Goal: Feedback & Contribution: Contribute content

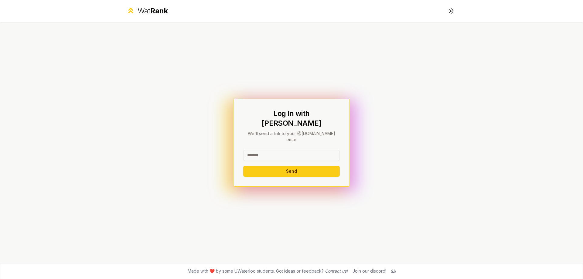
click at [292, 150] on input at bounding box center [291, 155] width 97 height 11
click at [299, 151] on input "********" at bounding box center [291, 155] width 97 height 11
type input "**********"
drag, startPoint x: 301, startPoint y: 150, endPoint x: 188, endPoint y: 146, distance: 113.1
click at [188, 146] on div "**********" at bounding box center [292, 143] width 350 height 242
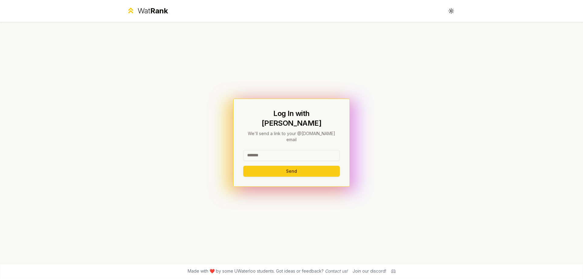
paste input "**********"
click at [295, 166] on button "Send" at bounding box center [291, 171] width 97 height 11
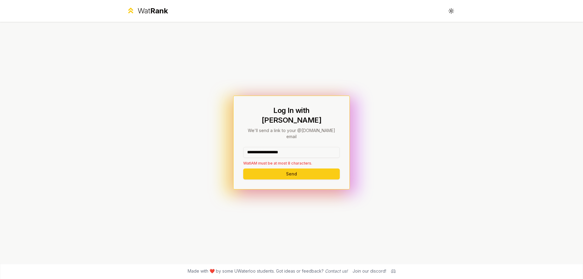
drag, startPoint x: 312, startPoint y: 145, endPoint x: 269, endPoint y: 146, distance: 43.5
click at [269, 147] on input "**********" at bounding box center [291, 152] width 97 height 11
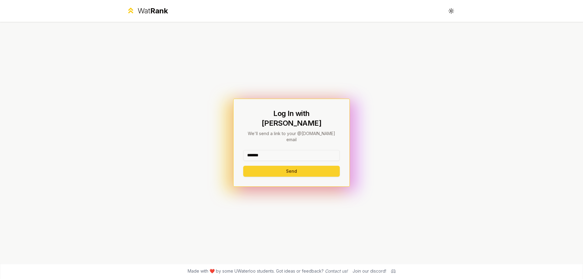
type input "*******"
click at [254, 166] on button "Send" at bounding box center [291, 171] width 97 height 11
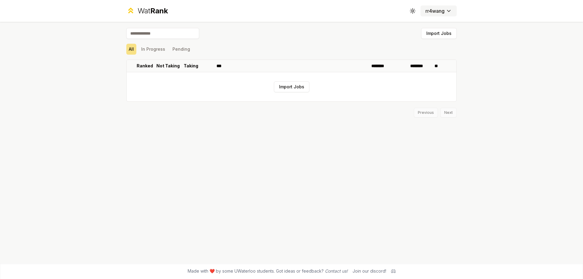
click at [441, 5] on button "rr4wang" at bounding box center [439, 10] width 36 height 11
click at [441, 8] on html "Wat Rank Toggle theme rr4wang Import Jobs All In Progress Pending Ranked Not Ta…" at bounding box center [291, 139] width 583 height 279
click at [145, 63] on p "Ranked" at bounding box center [145, 66] width 16 height 6
click at [137, 65] on p "Ranked" at bounding box center [142, 66] width 16 height 6
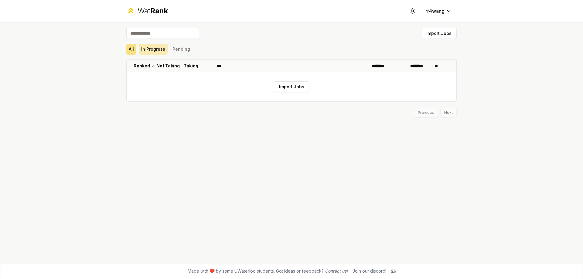
click at [159, 53] on button "In Progress" at bounding box center [153, 49] width 29 height 11
click at [191, 53] on div "All In Progress Pending" at bounding box center [291, 49] width 331 height 11
click at [186, 51] on button "Pending" at bounding box center [181, 49] width 22 height 11
click at [127, 47] on button "All" at bounding box center [131, 49] width 10 height 11
click at [143, 36] on input at bounding box center [162, 33] width 73 height 11
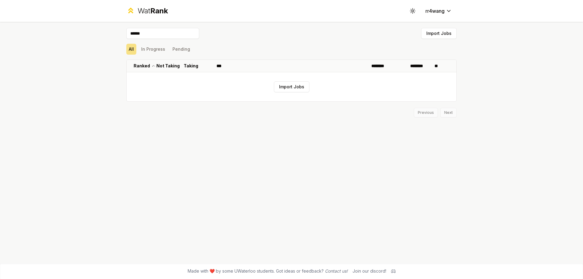
type input "******"
click at [129, 49] on button "All" at bounding box center [131, 49] width 10 height 11
click at [152, 7] on span "Rank" at bounding box center [159, 10] width 18 height 9
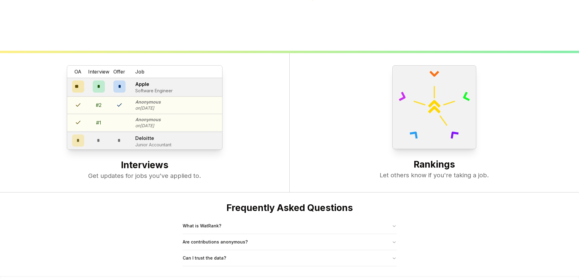
scroll to position [234, 0]
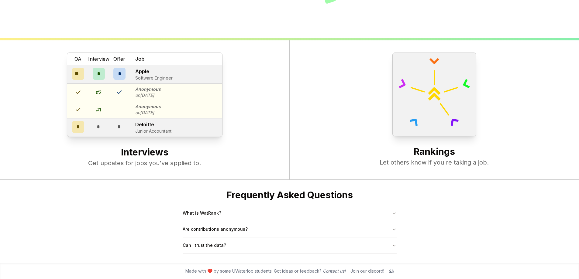
click at [247, 229] on button "Are contributions anonymous?" at bounding box center [290, 230] width 214 height 16
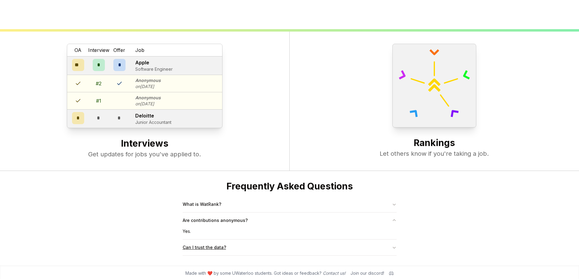
scroll to position [245, 0]
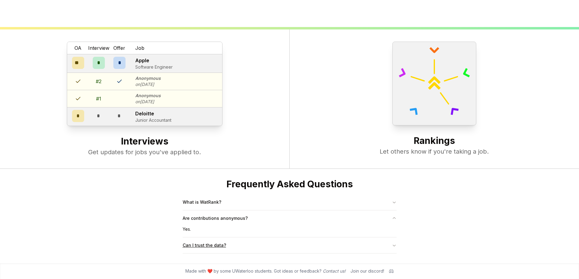
click at [219, 241] on button "Can I trust the data?" at bounding box center [290, 246] width 214 height 16
click at [224, 208] on button "What is WatRank?" at bounding box center [290, 202] width 214 height 16
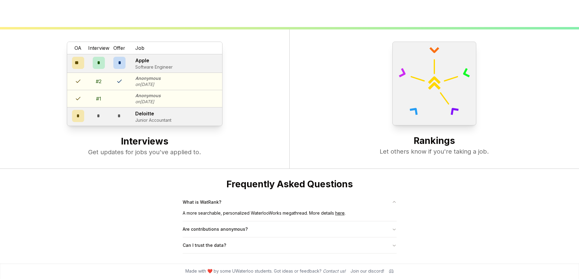
click at [391, 269] on icon at bounding box center [391, 271] width 5 height 5
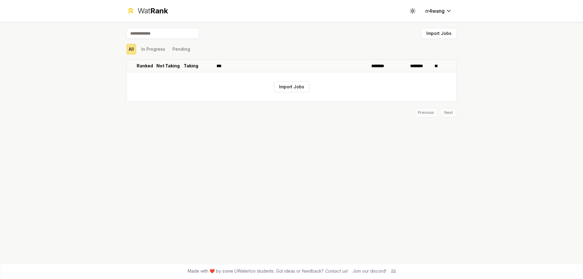
click at [156, 12] on span "Rank" at bounding box center [159, 10] width 18 height 9
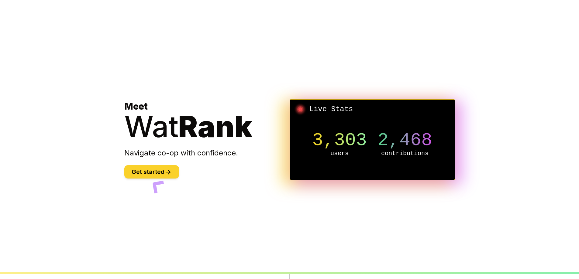
click at [157, 174] on button "Get started" at bounding box center [151, 171] width 55 height 13
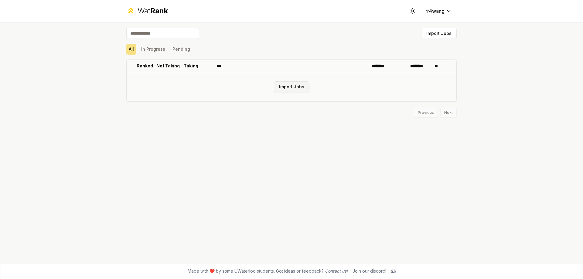
click at [302, 89] on button "Import Jobs" at bounding box center [292, 86] width 36 height 11
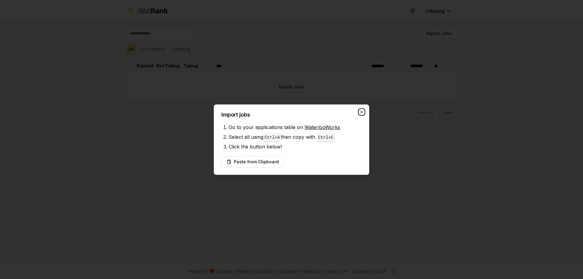
click at [360, 112] on icon "button" at bounding box center [362, 112] width 5 height 5
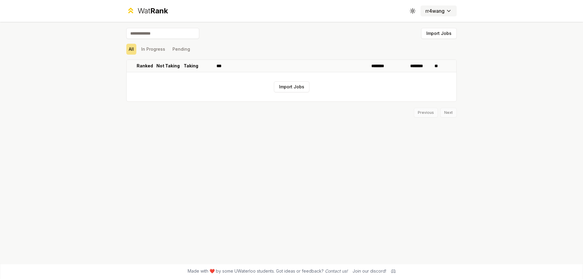
click at [431, 11] on html "Wat Rank Toggle theme rr4wang Import Jobs All In Progress Pending Ranked Not Ta…" at bounding box center [291, 139] width 583 height 279
click at [431, 9] on html "Wat Rank Toggle theme rr4wang Import Jobs All In Progress Pending Ranked Not Ta…" at bounding box center [291, 139] width 583 height 279
click at [412, 6] on button "Toggle theme" at bounding box center [413, 10] width 11 height 11
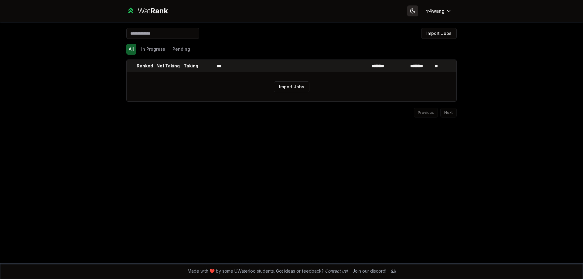
click at [412, 6] on button "Toggle theme" at bounding box center [413, 10] width 11 height 11
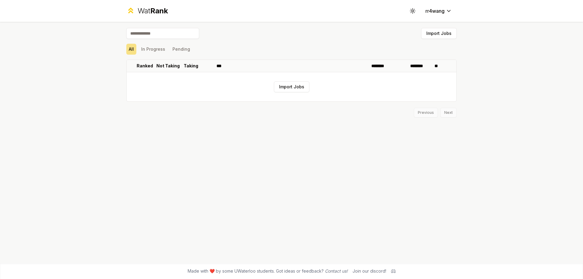
click at [157, 34] on input at bounding box center [162, 33] width 73 height 11
click at [176, 55] on div "All In Progress Pending" at bounding box center [291, 49] width 331 height 16
click at [178, 48] on button "Pending" at bounding box center [181, 49] width 22 height 11
click at [155, 49] on button "In Progress" at bounding box center [153, 49] width 29 height 11
click at [117, 45] on div "Import Jobs All In Progress Pending Ranked Not Taking Taking *** ******** *****…" at bounding box center [292, 143] width 350 height 242
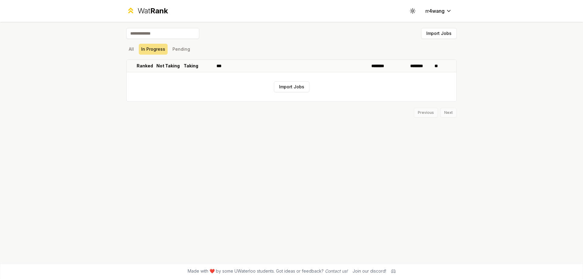
click at [125, 44] on div "Import Jobs All In Progress Pending Ranked Not Taking Taking *** ******** *****…" at bounding box center [292, 143] width 350 height 242
click at [131, 47] on button "All" at bounding box center [131, 49] width 10 height 11
click at [418, 66] on p "********" at bounding box center [421, 66] width 20 height 6
click at [422, 65] on p "********" at bounding box center [421, 66] width 20 height 6
click at [293, 87] on button "Import Jobs" at bounding box center [292, 86] width 36 height 11
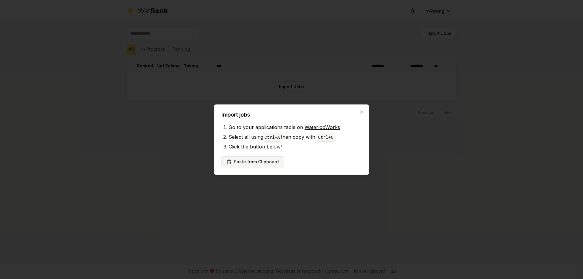
click at [263, 166] on button "Paste from Clipboard" at bounding box center [253, 162] width 63 height 11
click at [262, 161] on button "Paste from Clipboard" at bounding box center [253, 162] width 63 height 11
click at [265, 161] on button "Paste from Clipboard" at bounding box center [253, 162] width 63 height 11
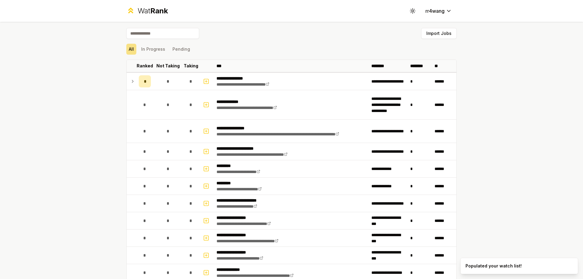
click at [536, 72] on div "**********" at bounding box center [291, 139] width 583 height 279
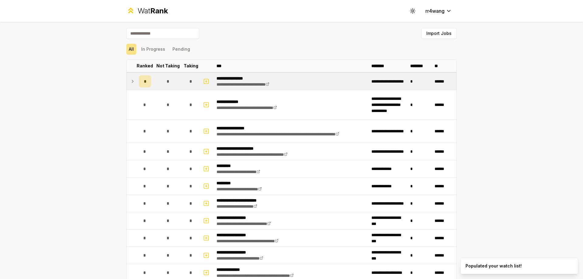
click at [130, 82] on icon at bounding box center [132, 81] width 5 height 7
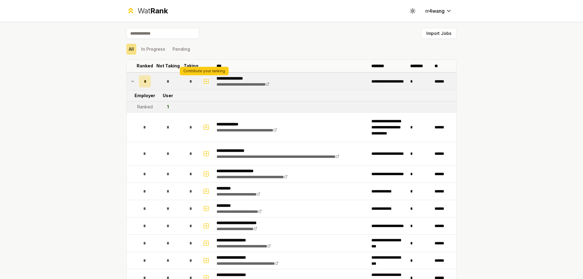
click at [205, 83] on icon "button" at bounding box center [206, 81] width 6 height 7
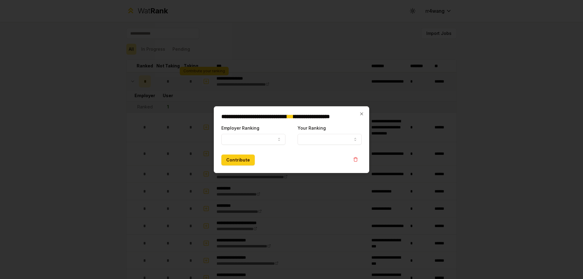
select select
click at [201, 83] on div at bounding box center [291, 139] width 583 height 279
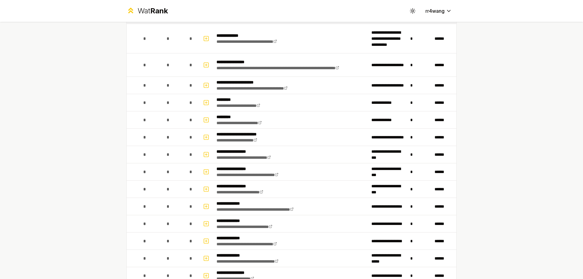
scroll to position [243, 0]
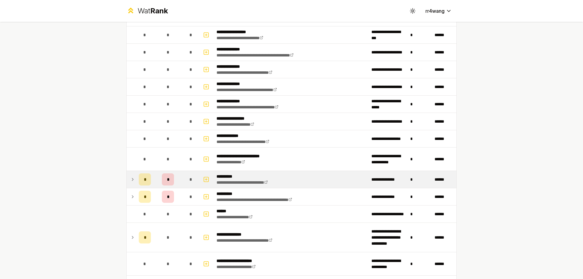
click at [131, 184] on td at bounding box center [132, 179] width 10 height 17
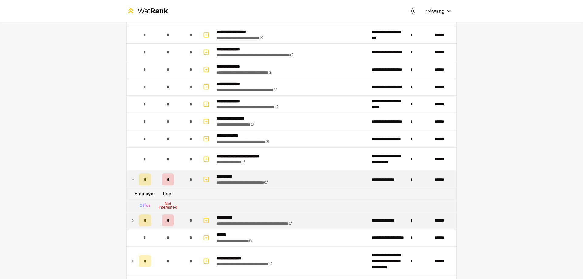
click at [133, 221] on icon at bounding box center [132, 220] width 5 height 7
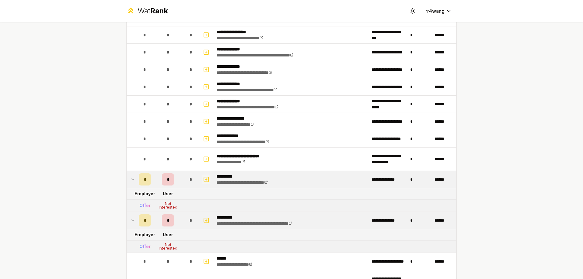
click at [204, 179] on rect "button" at bounding box center [206, 179] width 5 height 5
select select
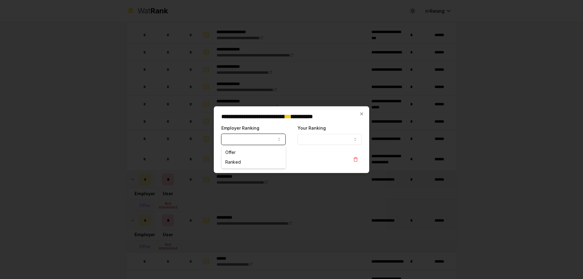
click at [265, 141] on button "Employer Ranking" at bounding box center [254, 139] width 64 height 11
select select "******"
click at [355, 138] on icon "button" at bounding box center [356, 139] width 2 height 3
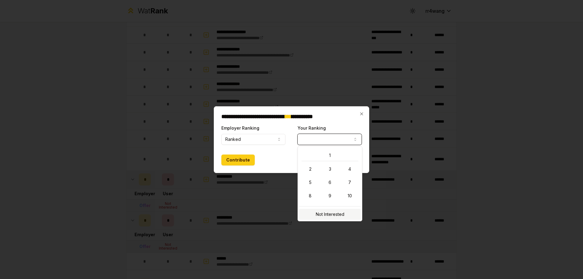
select select "**********"
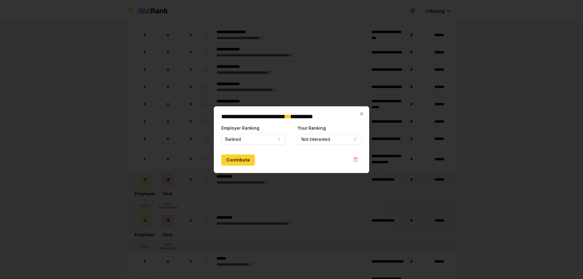
click at [236, 164] on button "Contribute" at bounding box center [238, 160] width 33 height 11
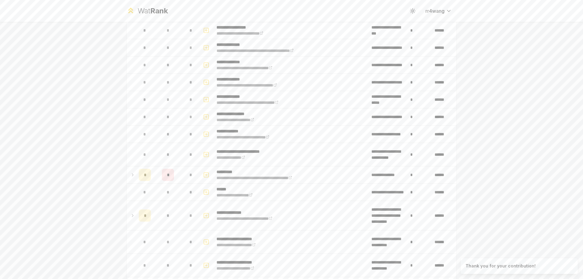
scroll to position [0, 0]
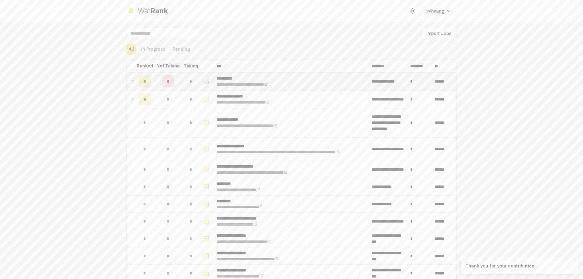
click at [132, 80] on icon at bounding box center [132, 81] width 5 height 7
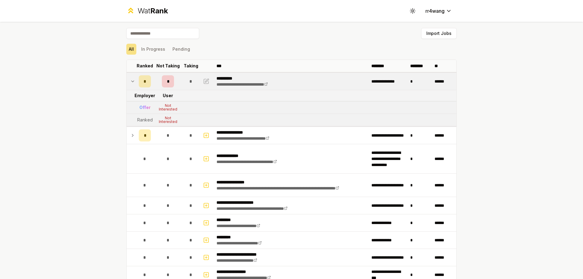
click at [132, 80] on icon at bounding box center [132, 81] width 5 height 7
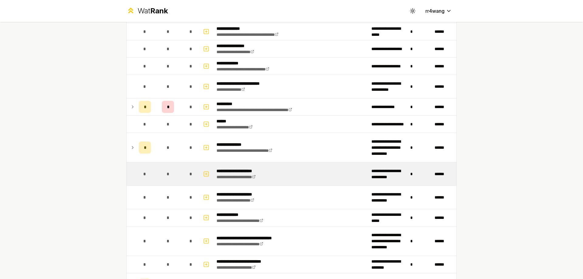
scroll to position [304, 0]
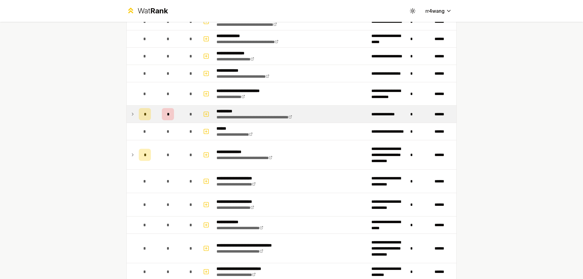
click at [133, 118] on td at bounding box center [132, 114] width 10 height 17
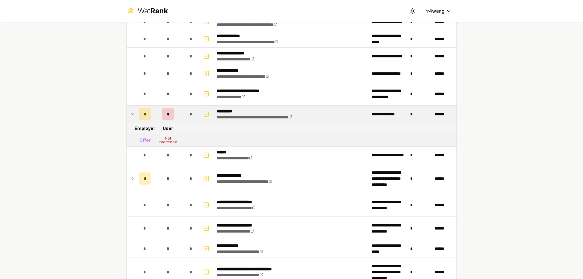
click at [208, 113] on button "button" at bounding box center [206, 114] width 9 height 10
select select
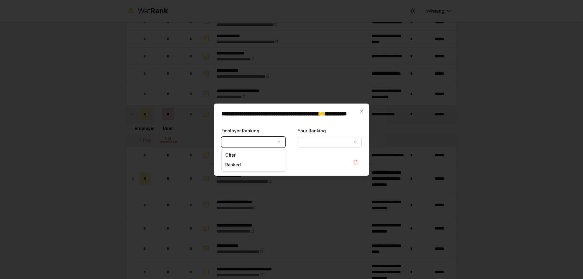
click at [278, 143] on icon "button" at bounding box center [279, 142] width 5 height 5
select select "******"
click at [316, 145] on button "Your Ranking" at bounding box center [330, 142] width 64 height 11
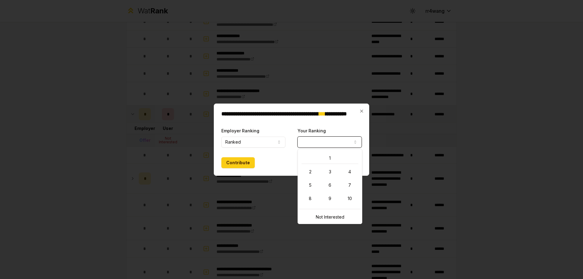
select select "**********"
drag, startPoint x: 332, startPoint y: 214, endPoint x: 301, endPoint y: 199, distance: 33.8
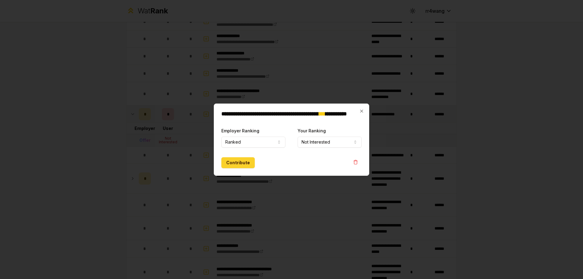
click at [239, 163] on button "Contribute" at bounding box center [238, 162] width 33 height 11
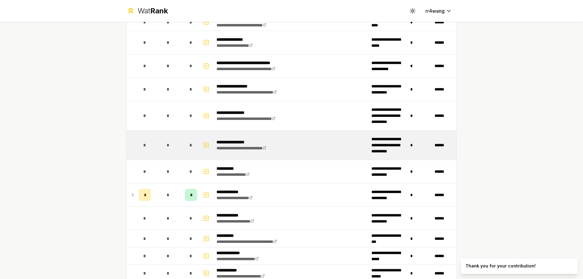
scroll to position [740, 0]
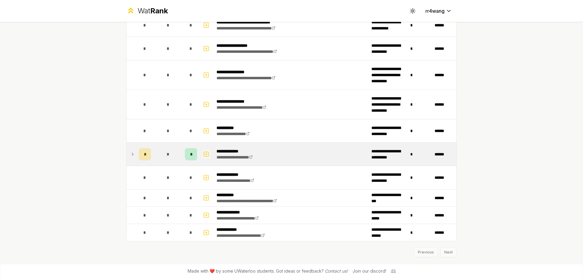
click at [204, 157] on icon "button" at bounding box center [206, 154] width 6 height 7
select select
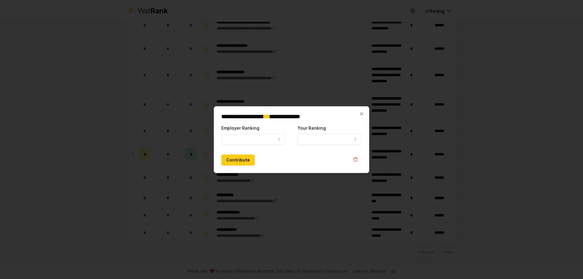
click at [150, 157] on div at bounding box center [291, 139] width 583 height 279
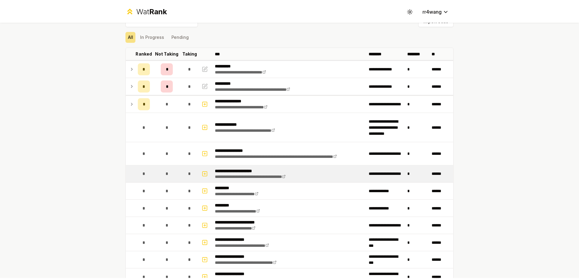
scroll to position [0, 0]
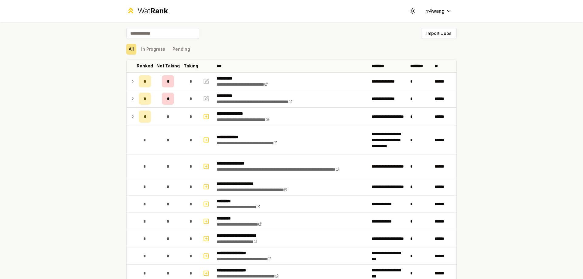
click at [158, 10] on span "Rank" at bounding box center [159, 10] width 18 height 9
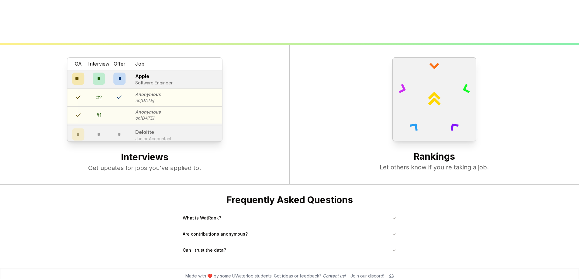
scroll to position [234, 0]
